Goal: Find specific page/section: Find specific page/section

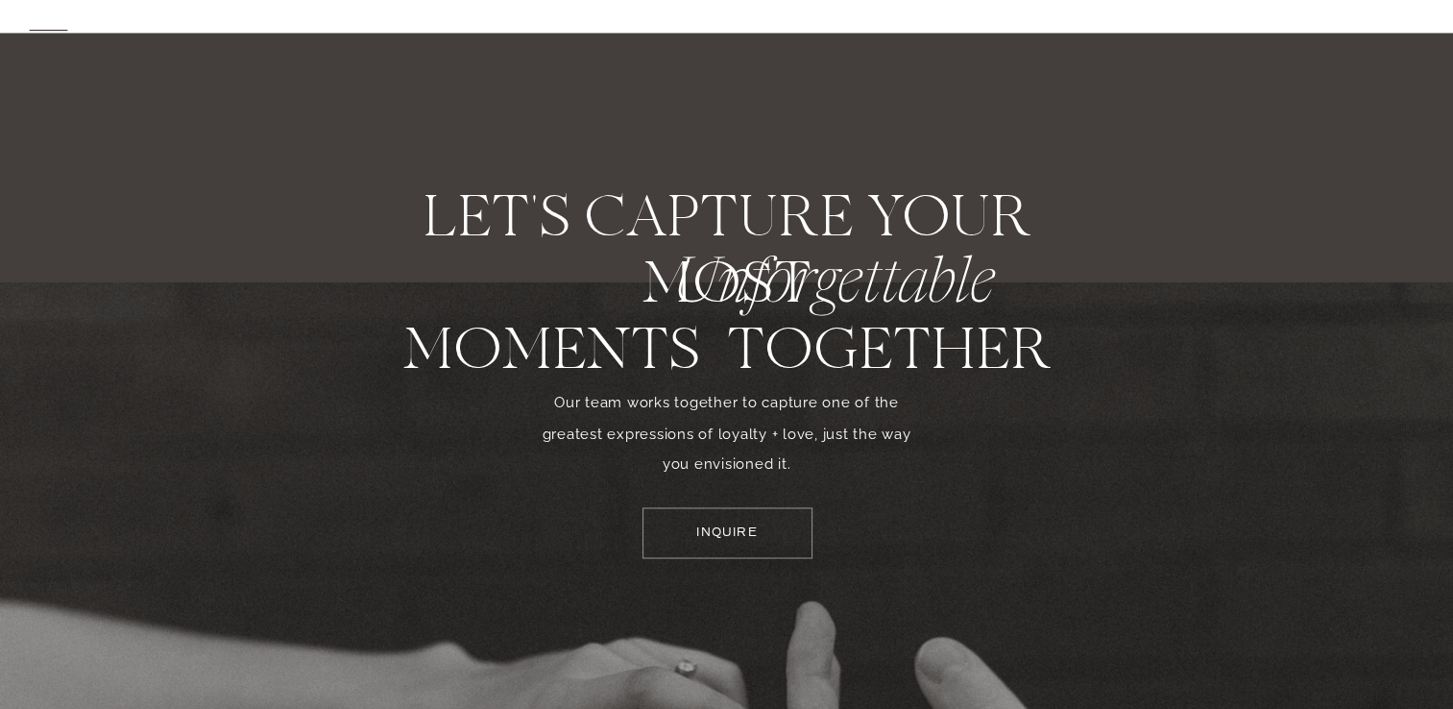
scroll to position [11185, 0]
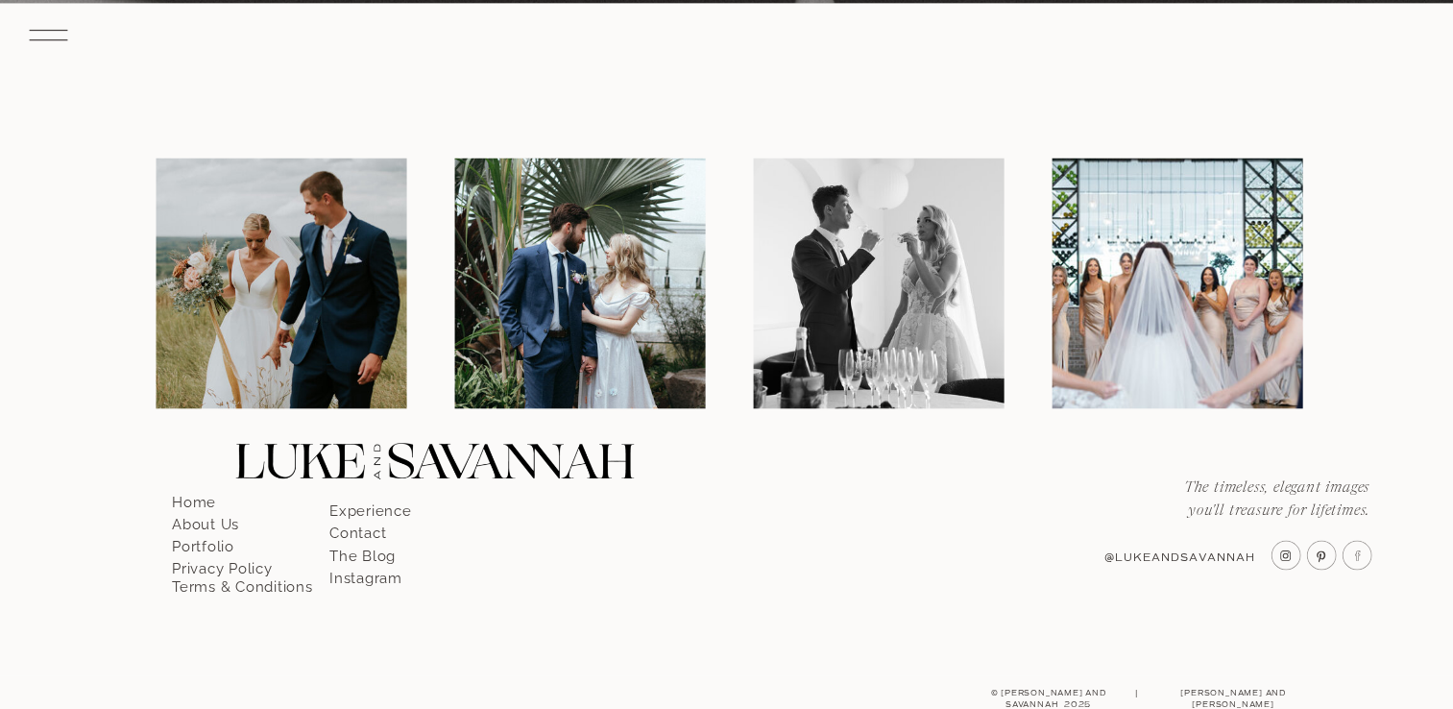
click at [367, 532] on p "Contact" at bounding box center [383, 527] width 109 height 17
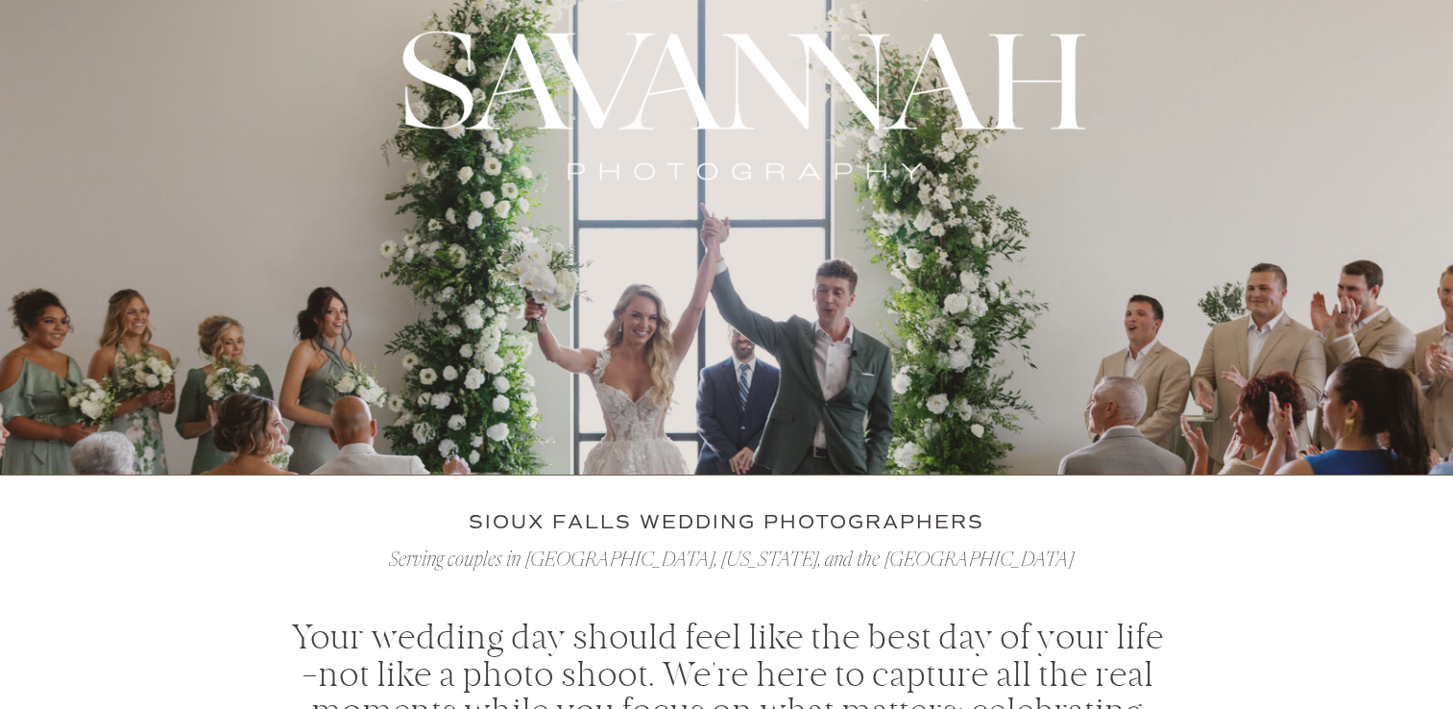
scroll to position [0, 0]
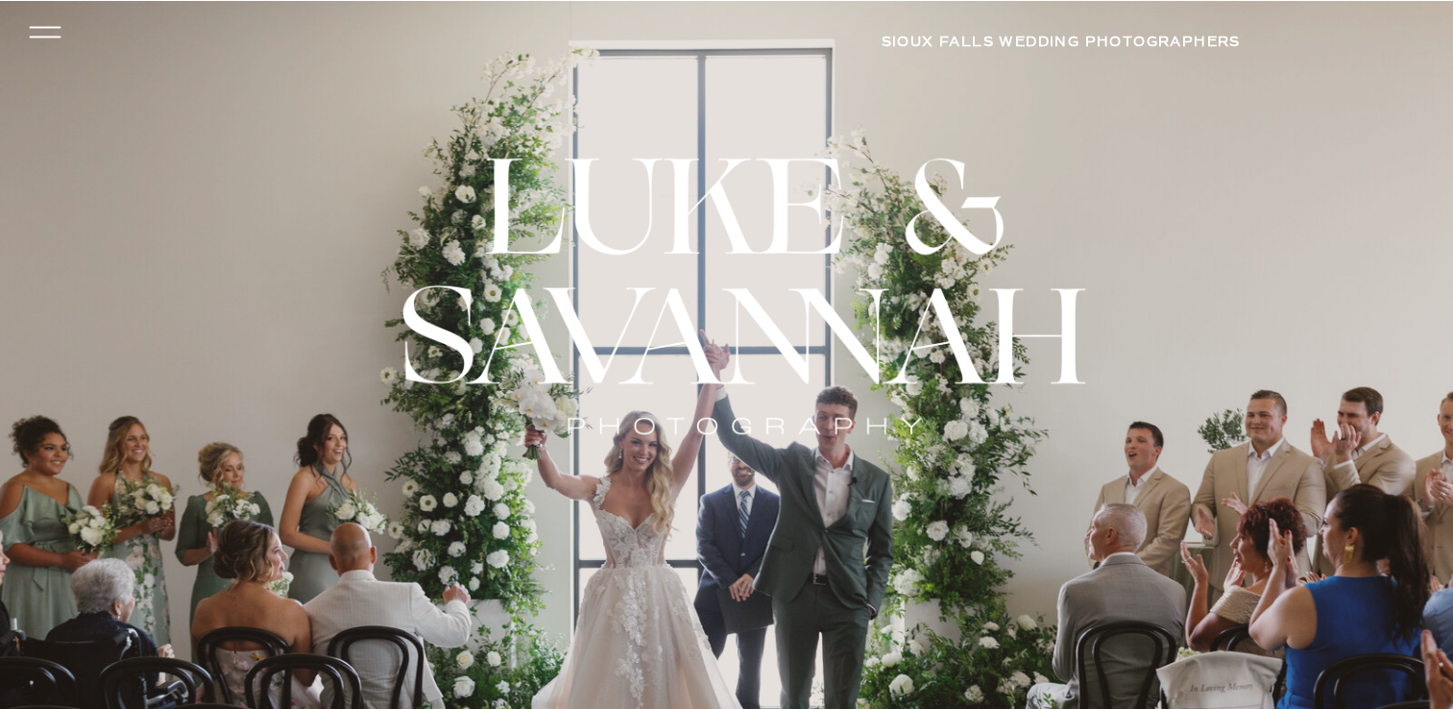
click at [44, 22] on icon at bounding box center [44, 32] width 45 height 41
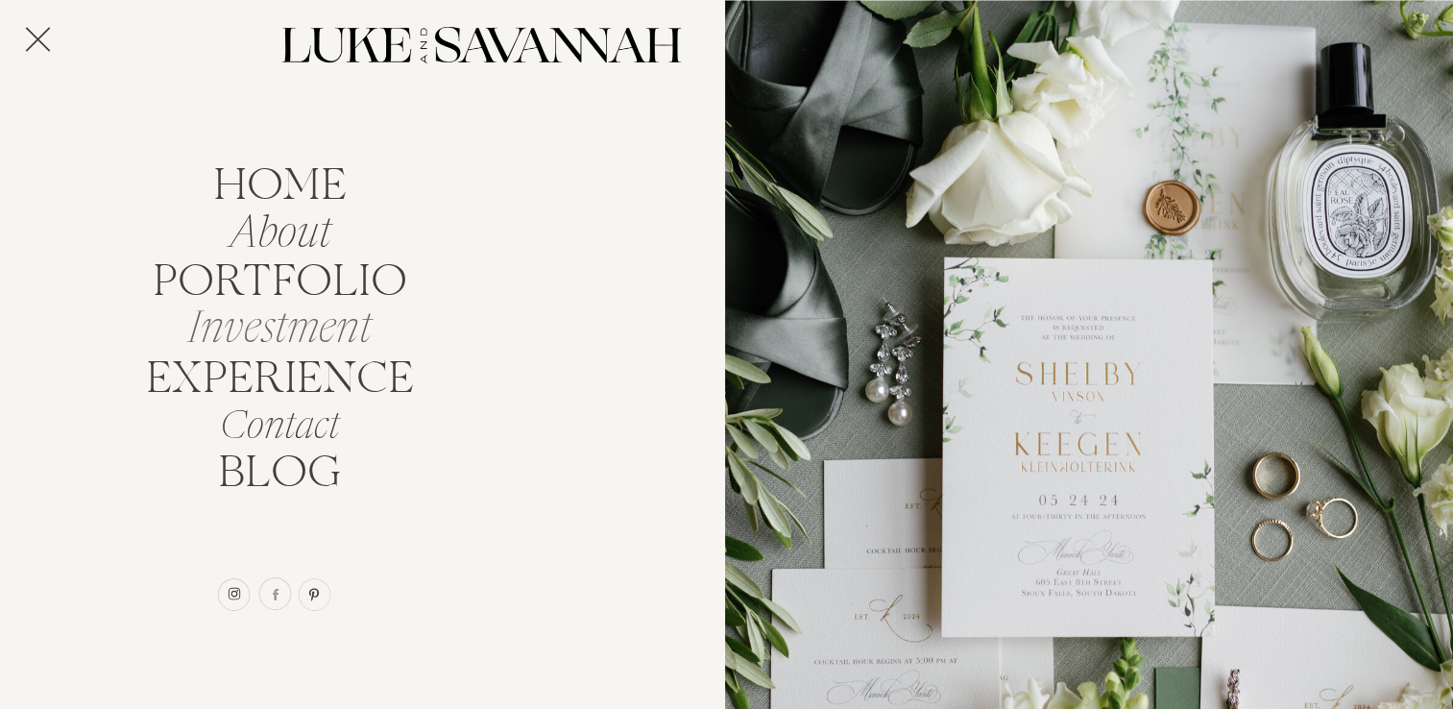
click at [288, 339] on nav "Investment" at bounding box center [280, 322] width 206 height 36
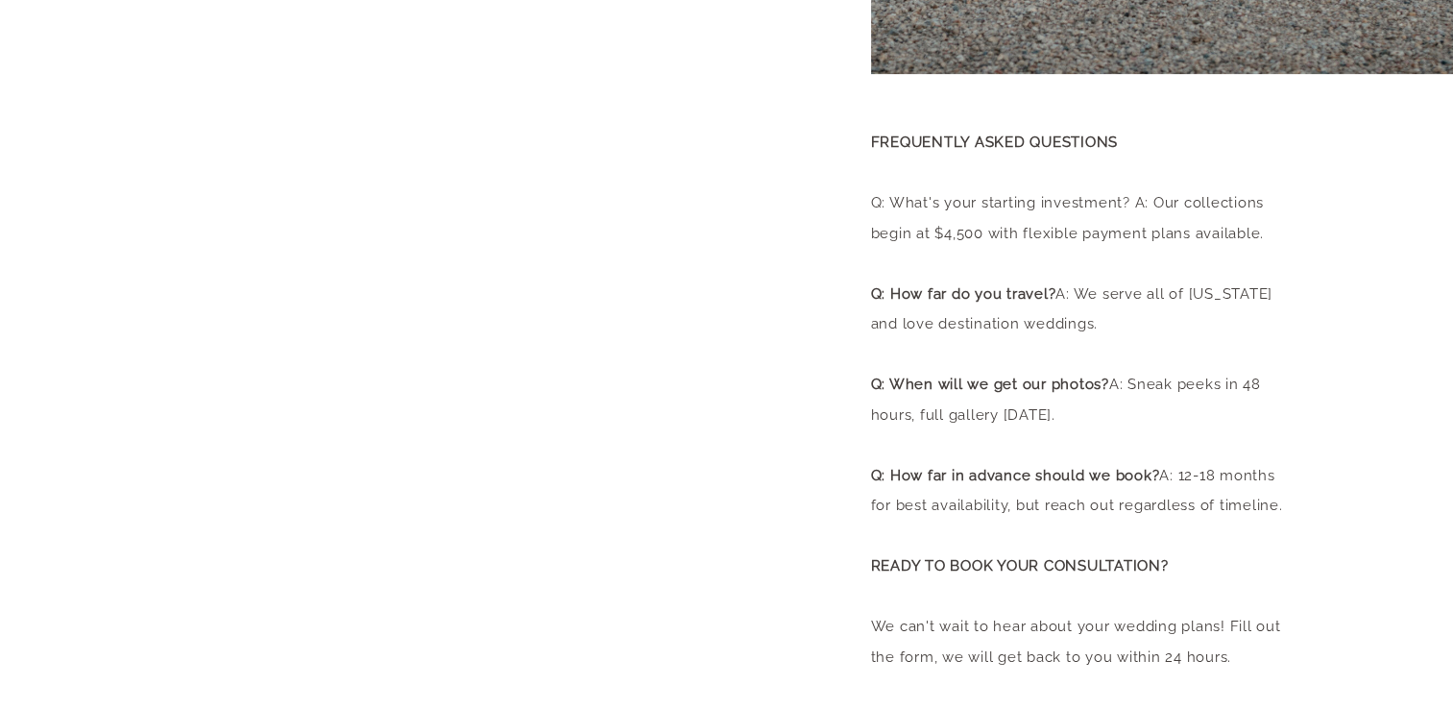
scroll to position [895, 0]
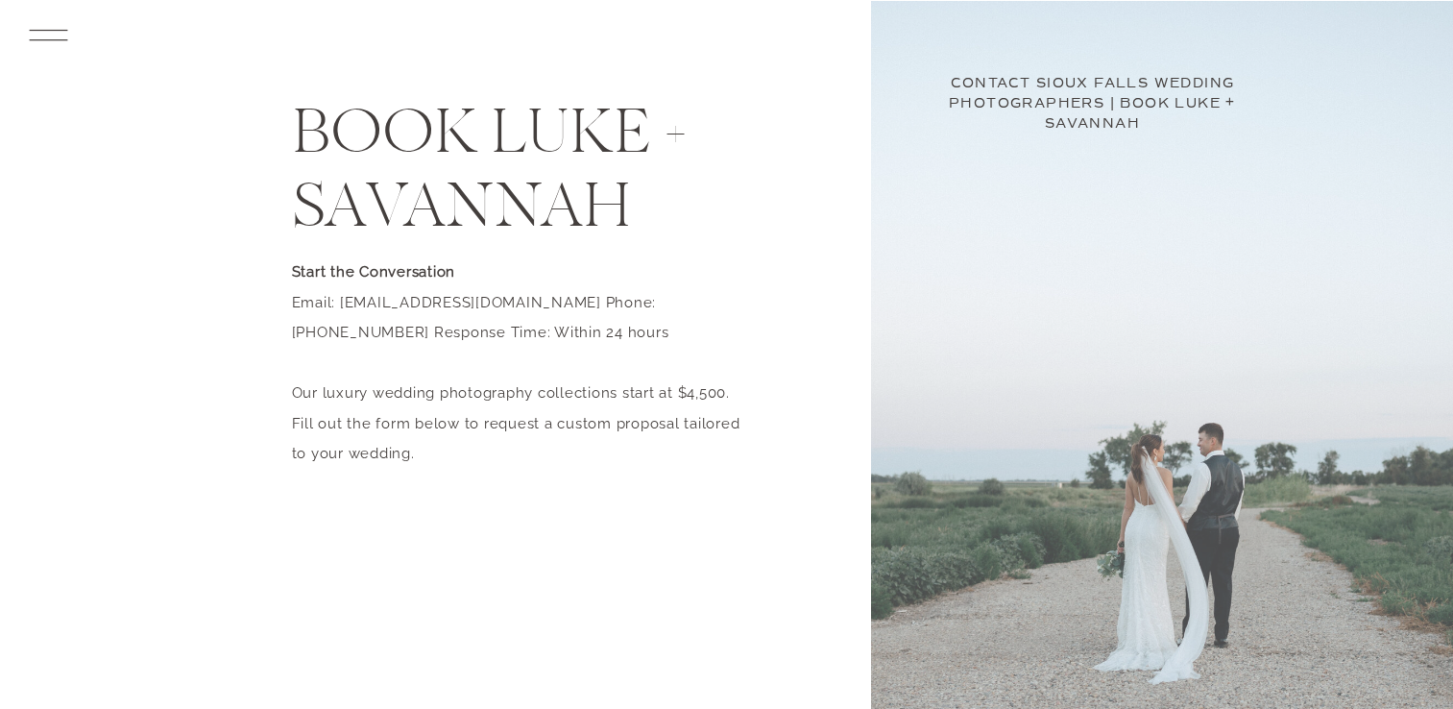
scroll to position [895, 0]
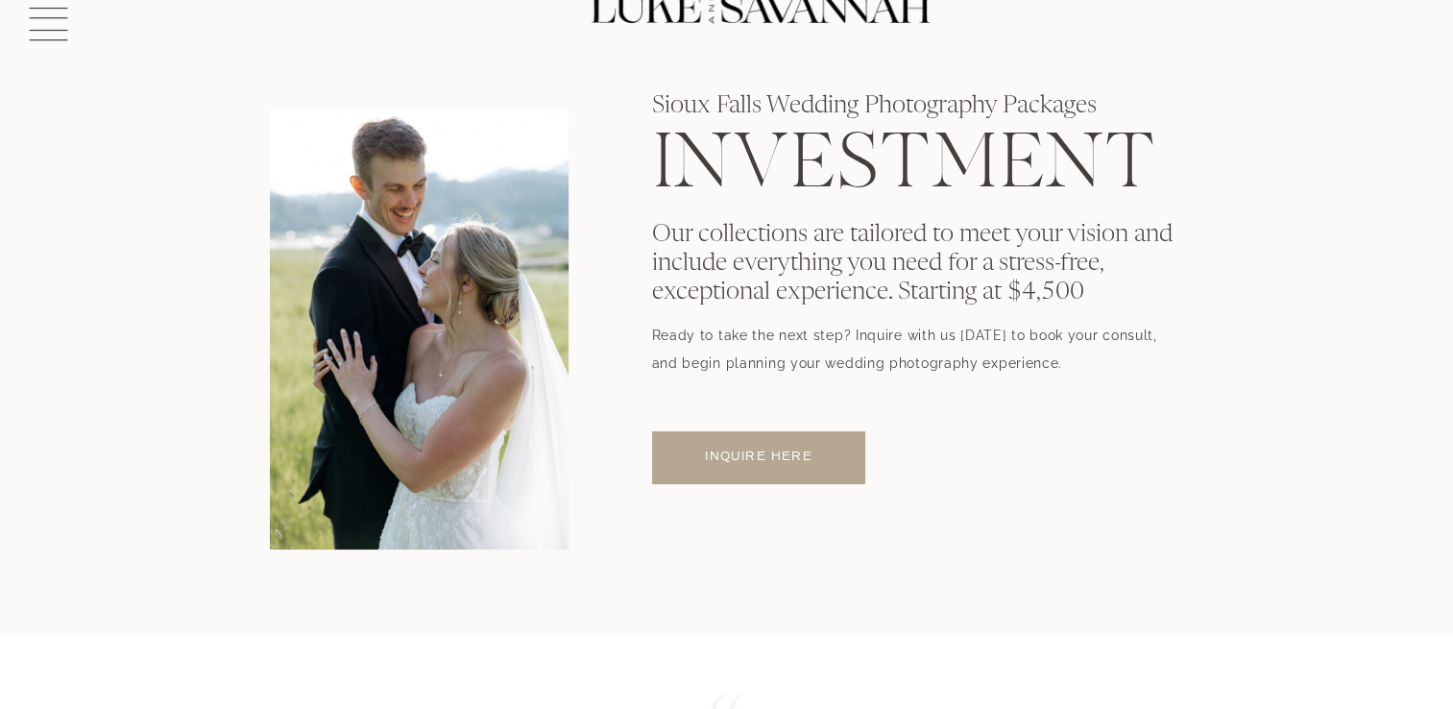
scroll to position [23, 0]
